Goal: Task Accomplishment & Management: Use online tool/utility

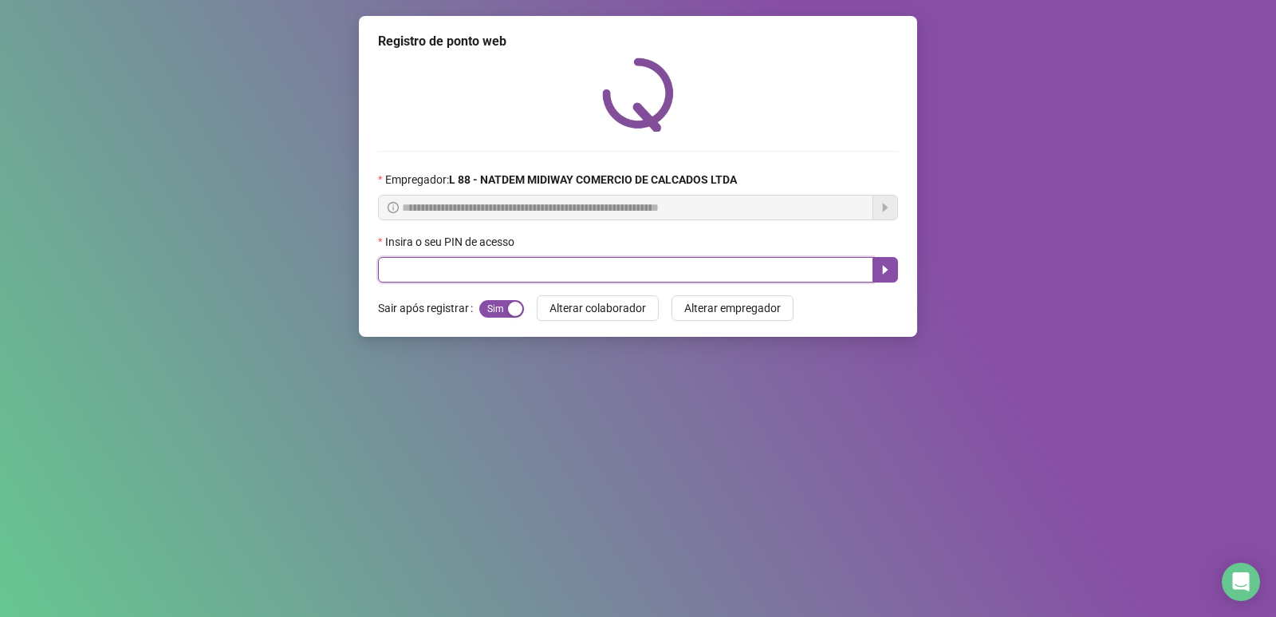
click at [570, 277] on input "text" at bounding box center [625, 270] width 495 height 26
click at [884, 276] on icon "caret-right" at bounding box center [885, 269] width 13 height 13
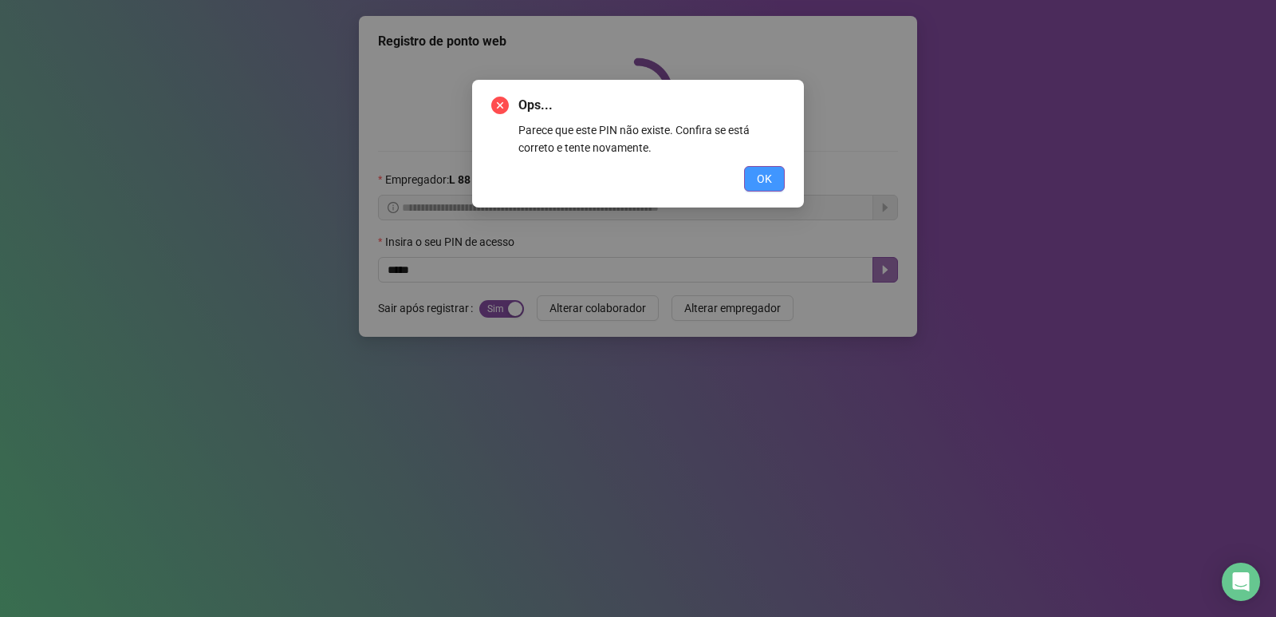
click at [776, 186] on button "OK" at bounding box center [764, 179] width 41 height 26
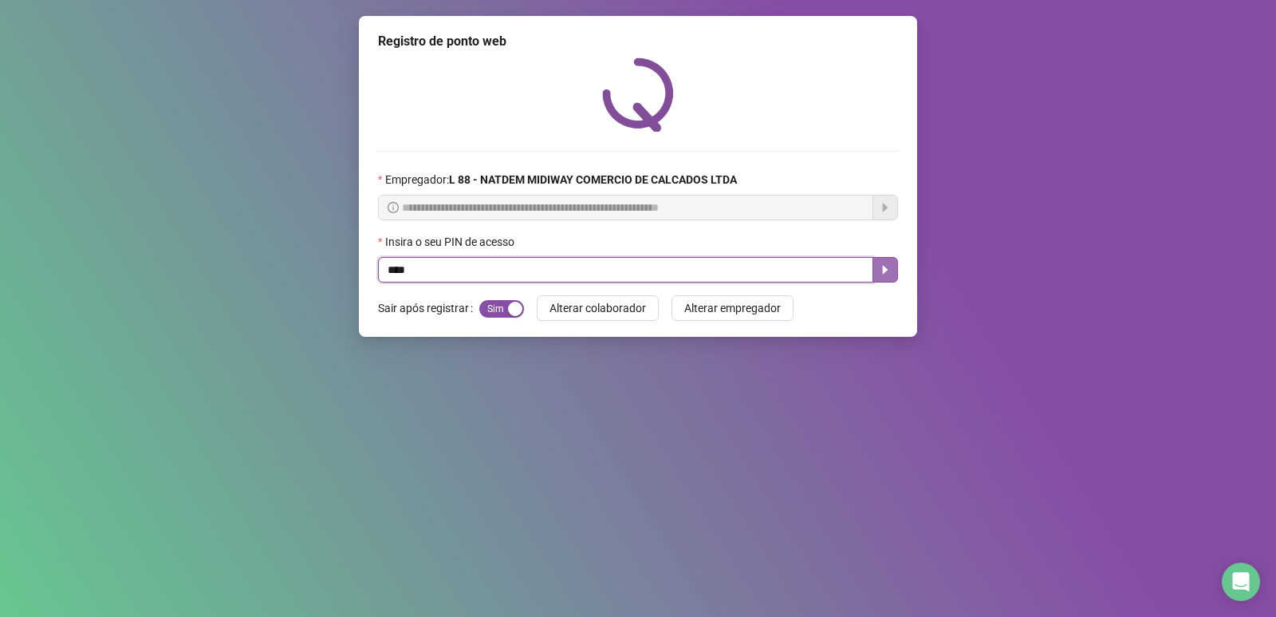
type input "*****"
click at [891, 265] on icon "caret-right" at bounding box center [885, 269] width 13 height 13
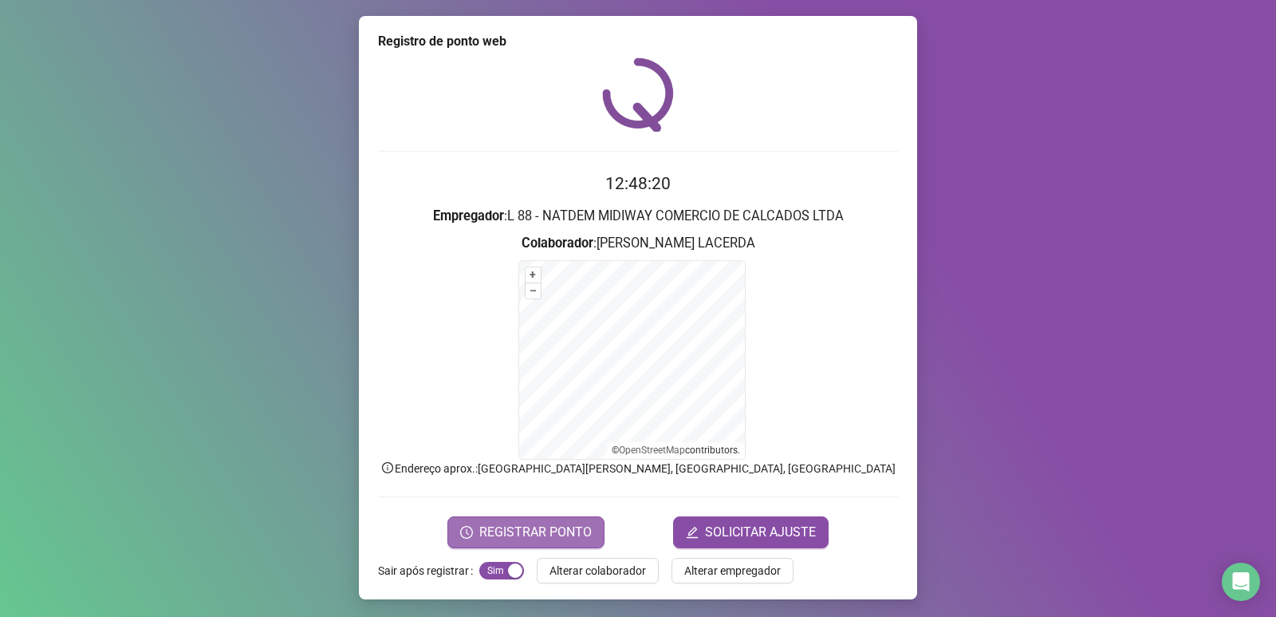
click at [571, 529] on span "REGISTRAR PONTO" at bounding box center [535, 531] width 112 height 19
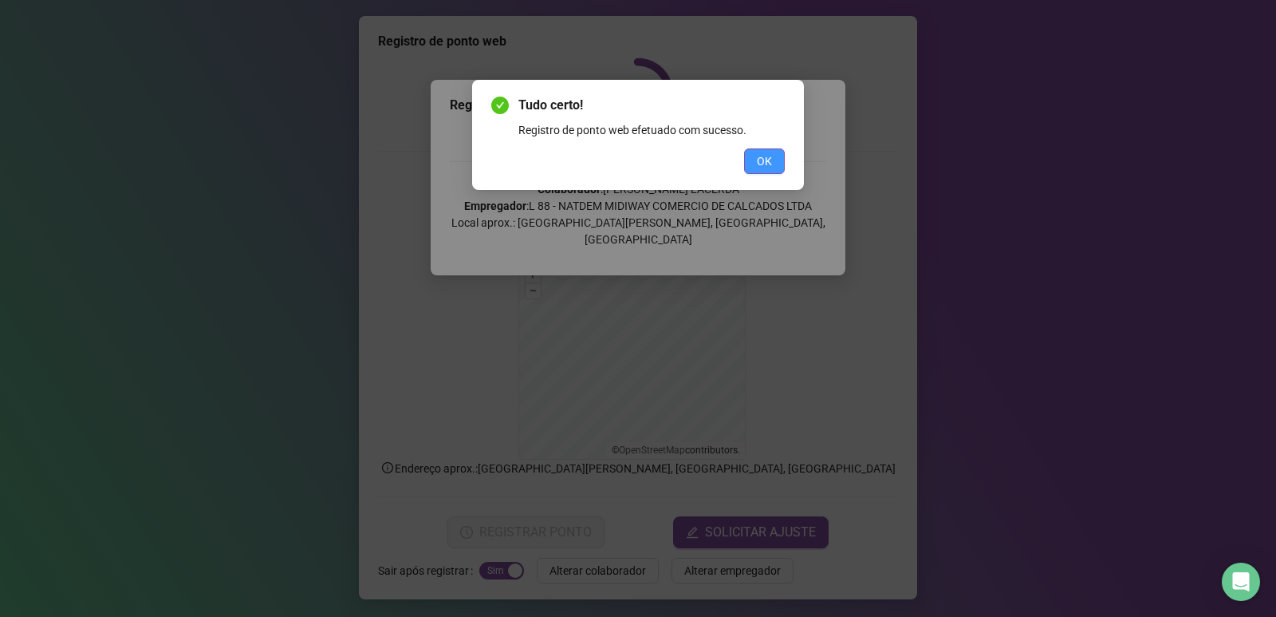
click at [775, 166] on button "OK" at bounding box center [764, 161] width 41 height 26
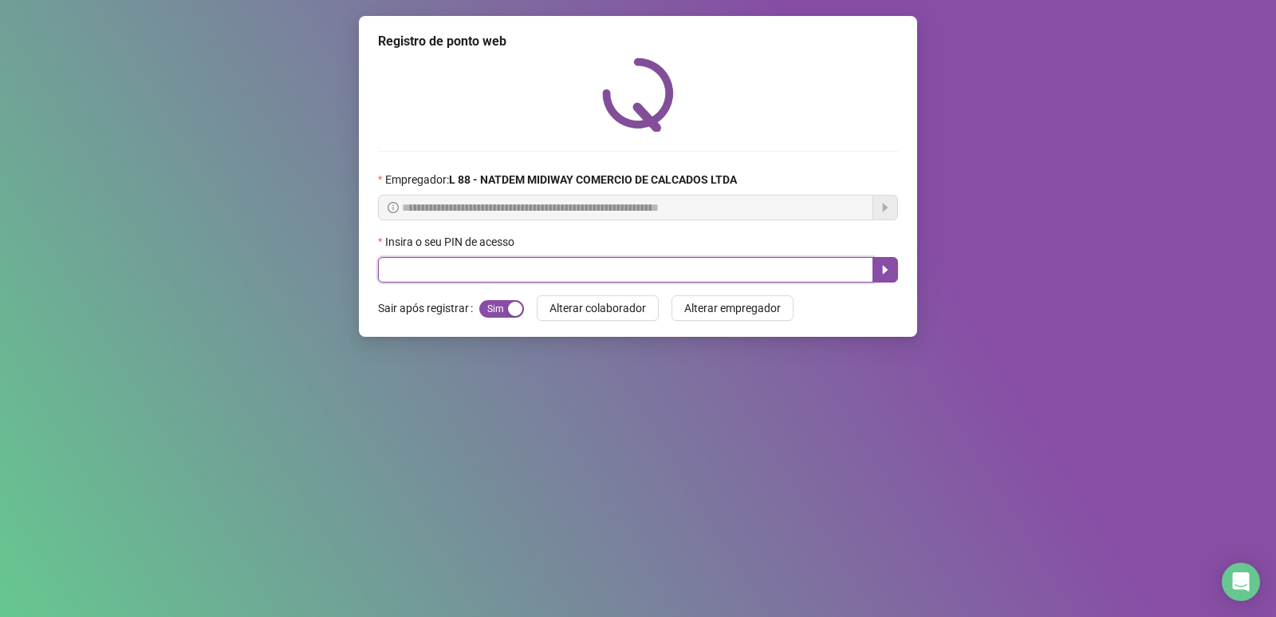
click at [518, 266] on input "text" at bounding box center [625, 270] width 495 height 26
type input "*****"
click at [885, 271] on icon "caret-right" at bounding box center [886, 270] width 6 height 9
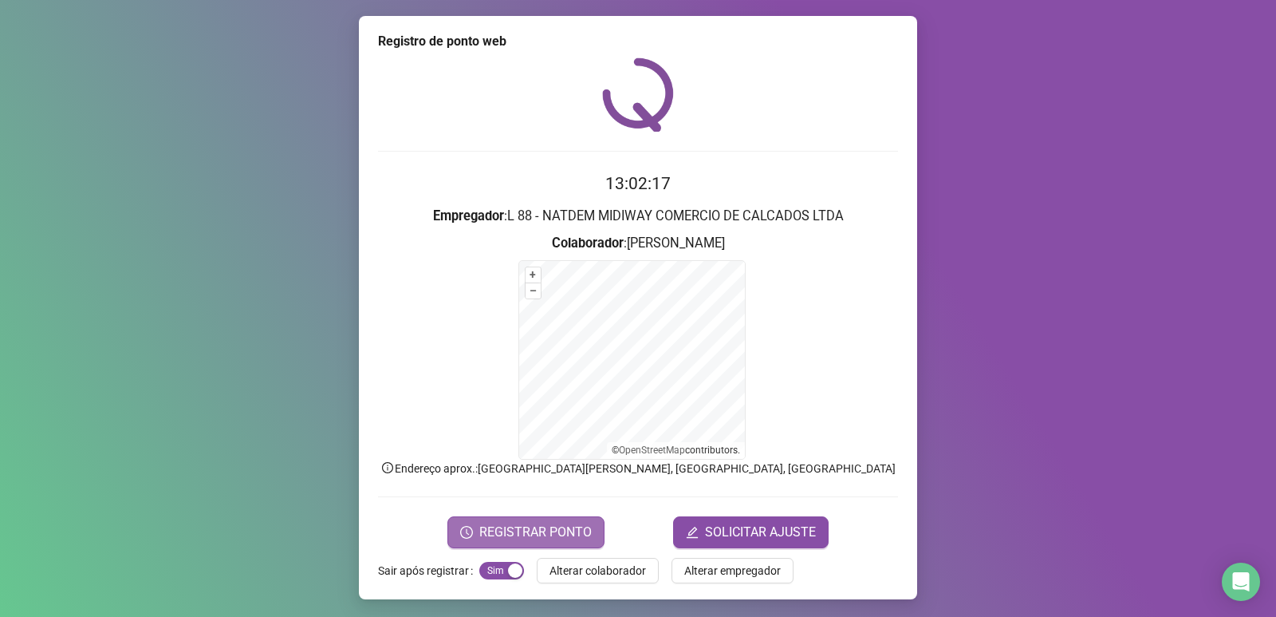
click at [553, 533] on span "REGISTRAR PONTO" at bounding box center [535, 531] width 112 height 19
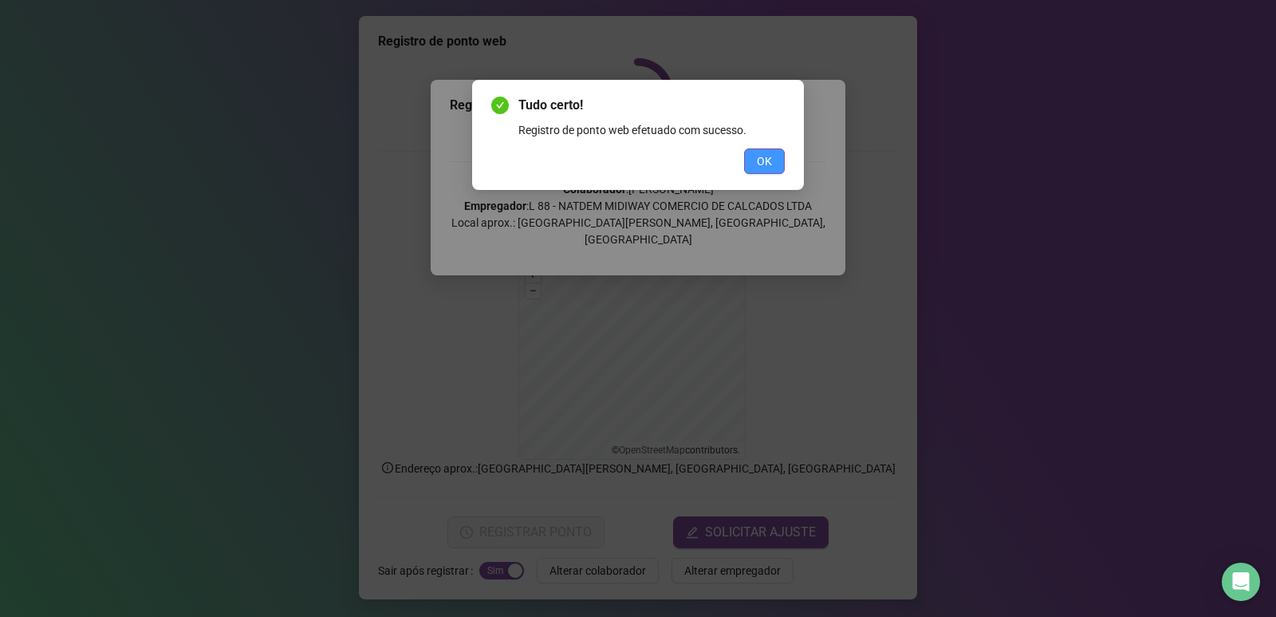
click at [759, 168] on span "OK" at bounding box center [764, 161] width 15 height 18
